Goal: Information Seeking & Learning: Check status

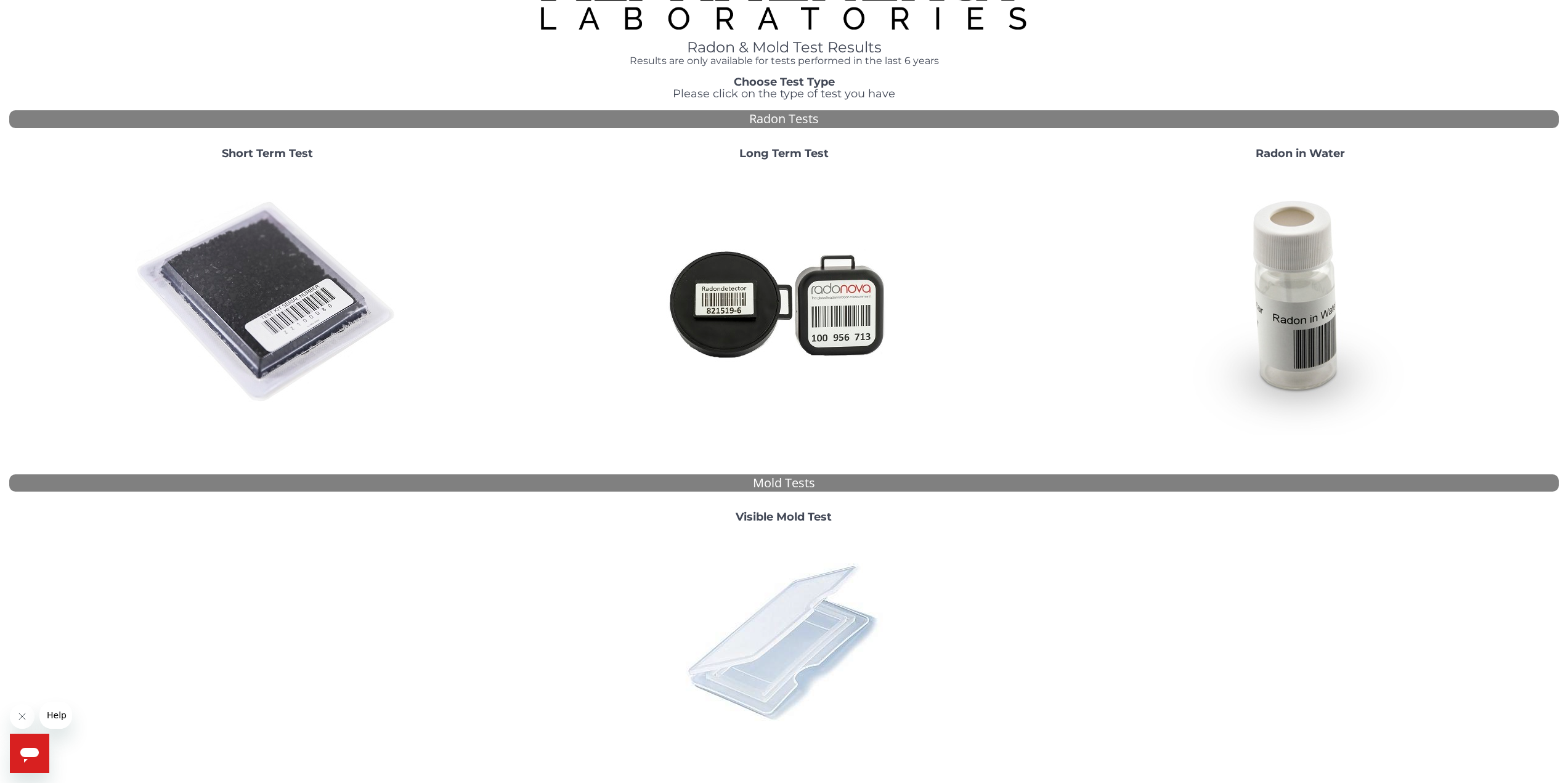
scroll to position [121, 0]
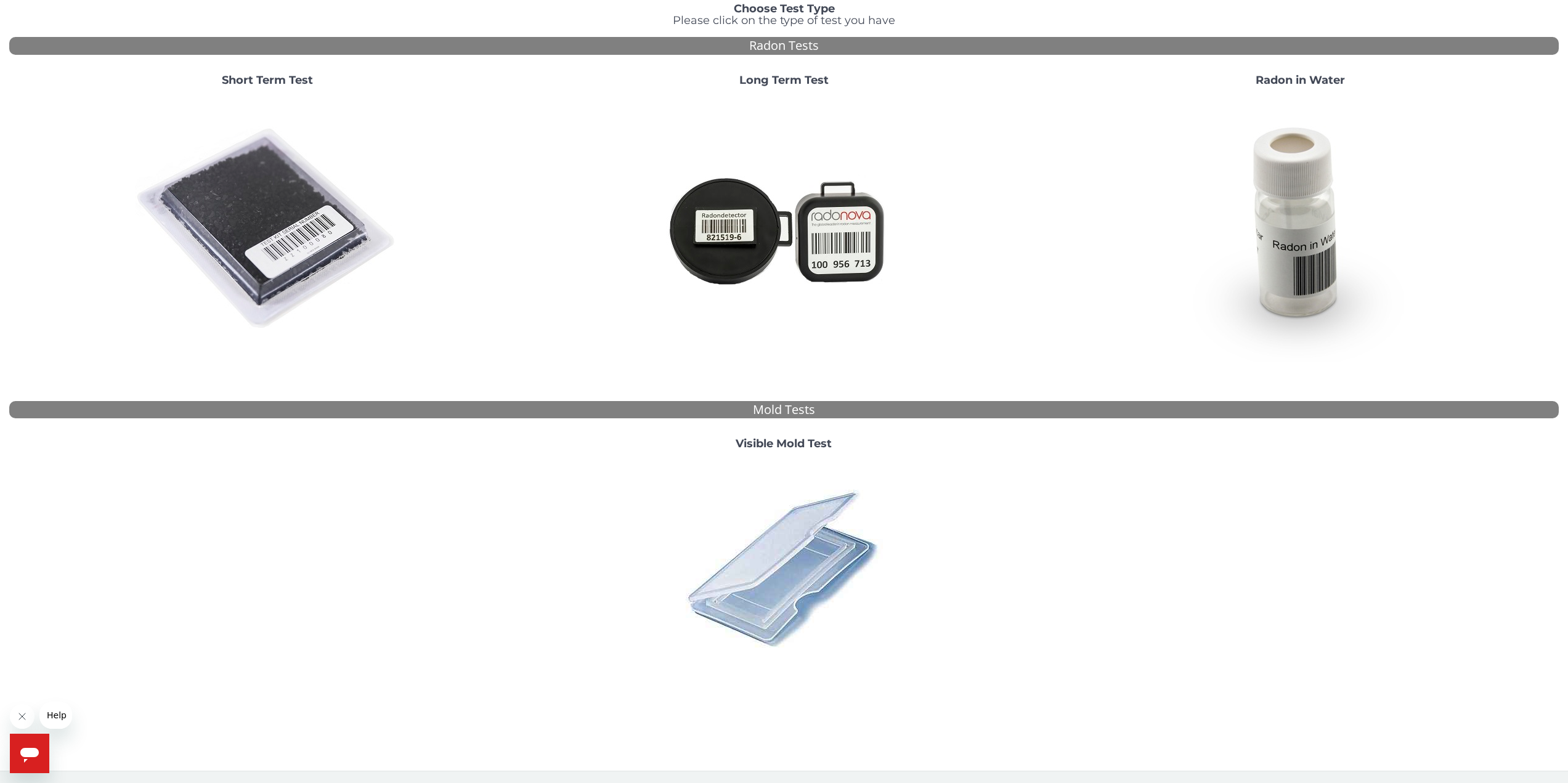
click at [818, 550] on img at bounding box center [784, 569] width 216 height 216
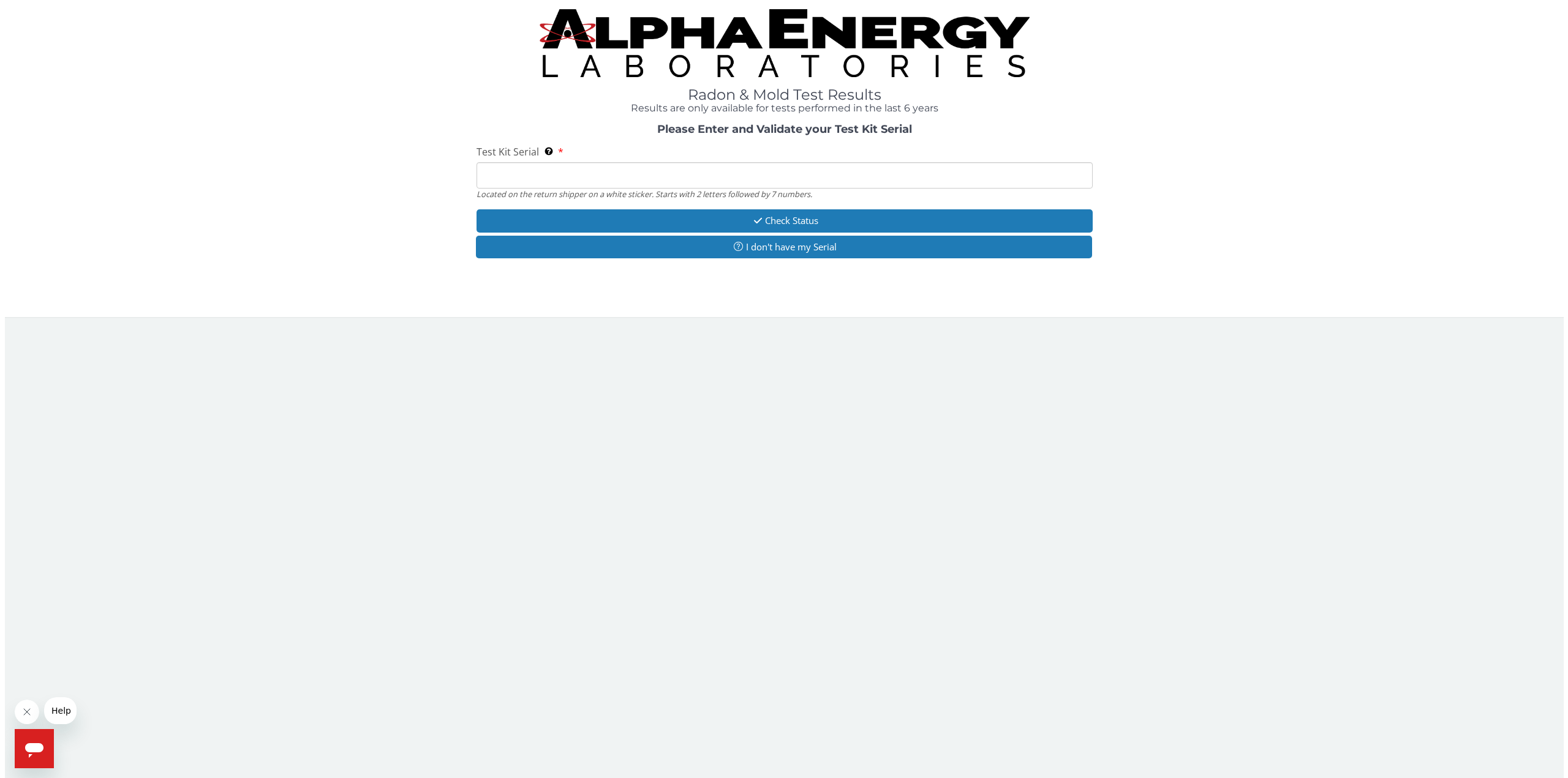
scroll to position [0, 0]
paste input "ML130865"
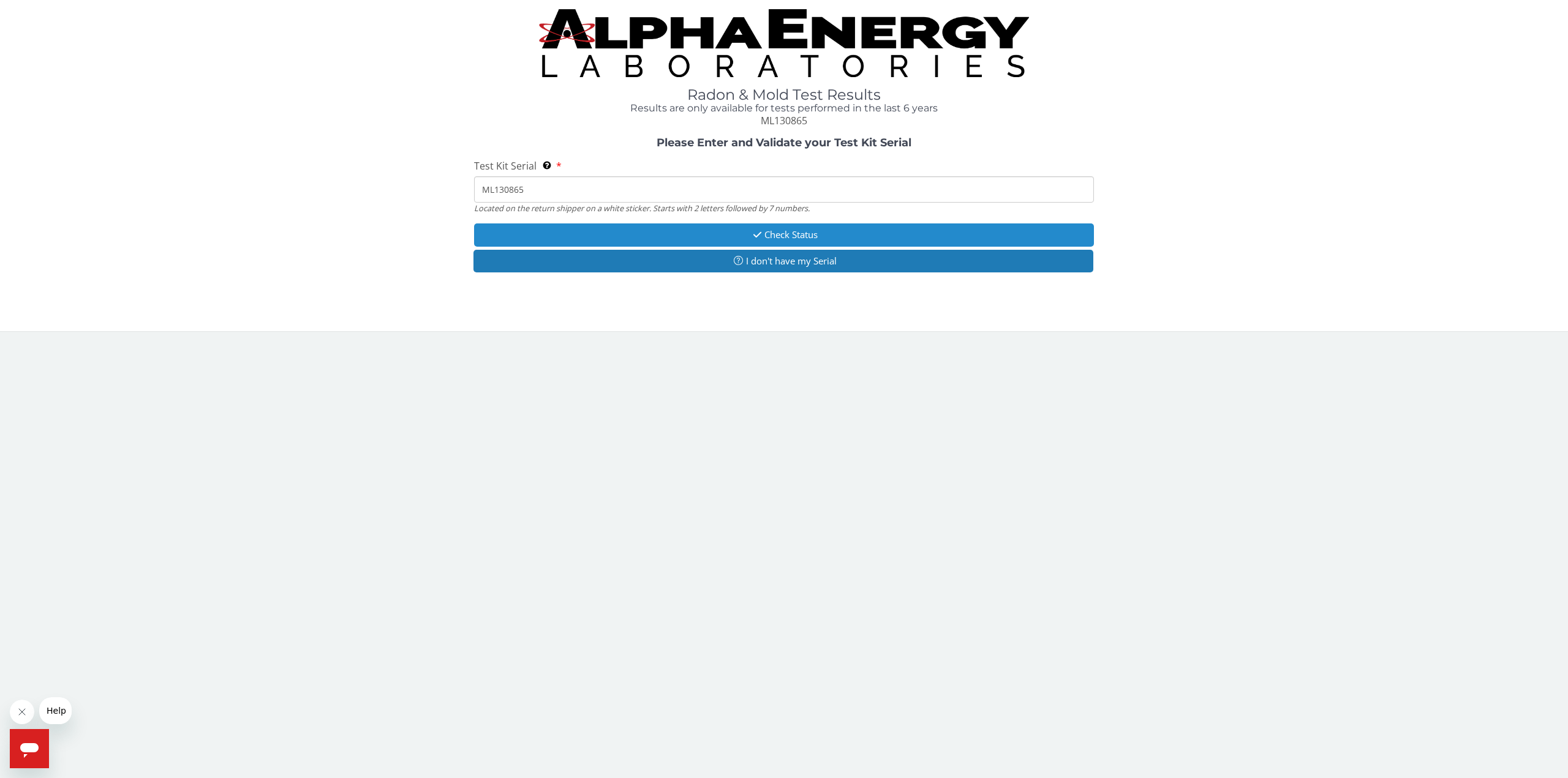
type input "ML130865"
click at [732, 232] on button "Check Status" at bounding box center [784, 235] width 620 height 23
